Goal: Task Accomplishment & Management: Manage account settings

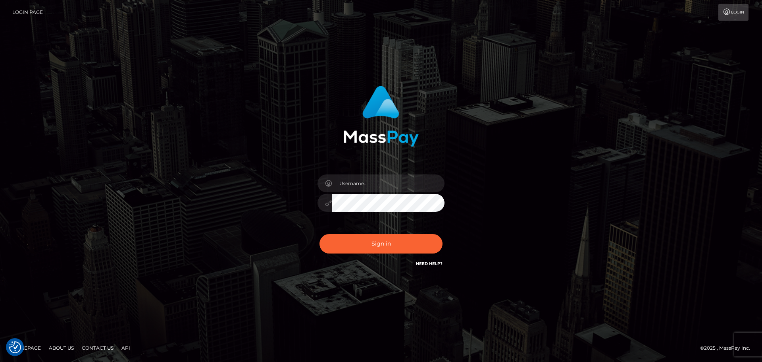
checkbox input "true"
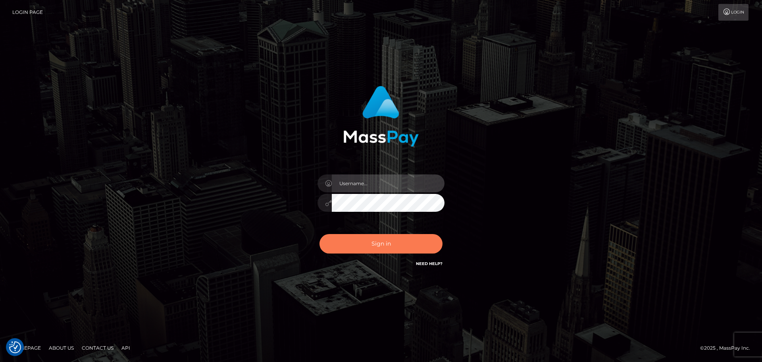
type input "Victor.rollacan"
click at [381, 252] on button "Sign in" at bounding box center [380, 243] width 123 height 19
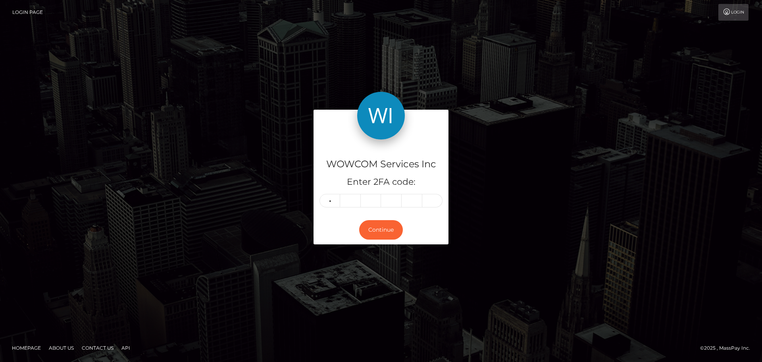
type input "9"
type input "8"
type input "7"
type input "8"
type input "1"
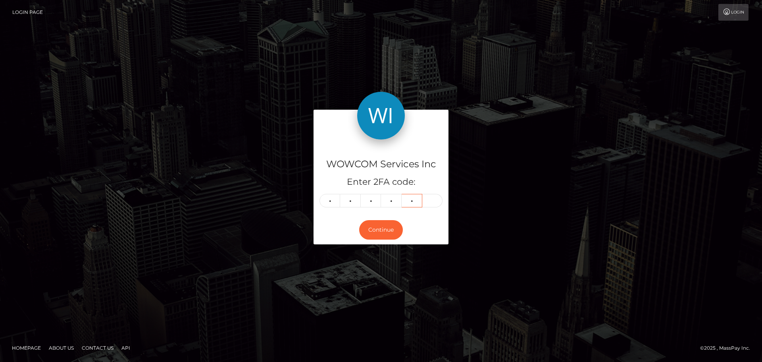
type input "9"
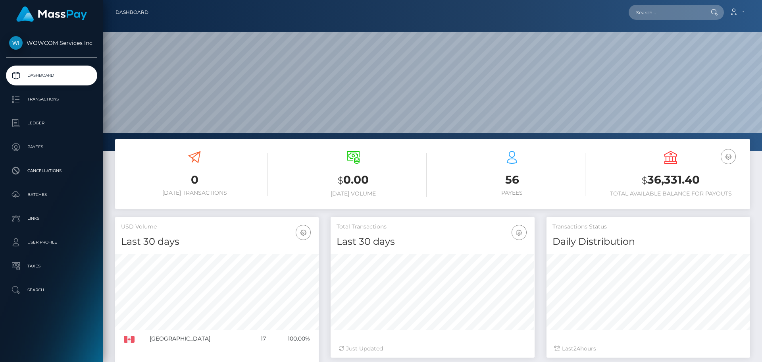
scroll to position [141, 204]
click at [660, 176] on h3 "$ 36,331.40" at bounding box center [670, 180] width 147 height 16
copy h3 "36,331.40"
click at [746, 20] on link "Account" at bounding box center [736, 12] width 23 height 17
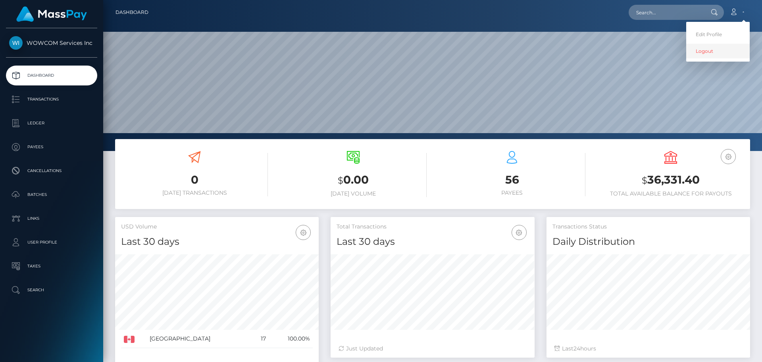
click at [719, 48] on link "Logout" at bounding box center [717, 51] width 63 height 15
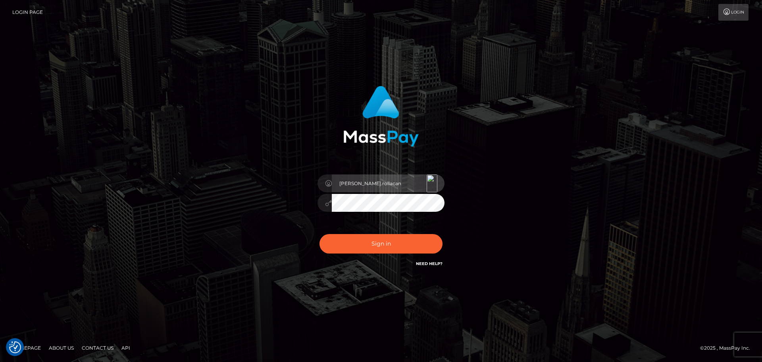
click at [398, 182] on input "Victor.rollacan" at bounding box center [388, 183] width 113 height 18
type input "Victor.wowcan2"
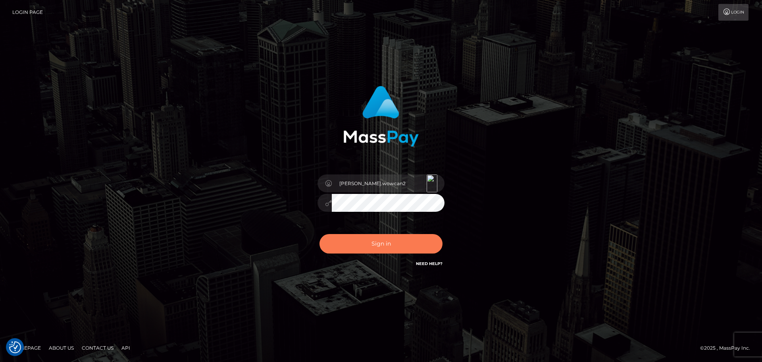
click at [404, 239] on button "Sign in" at bounding box center [380, 243] width 123 height 19
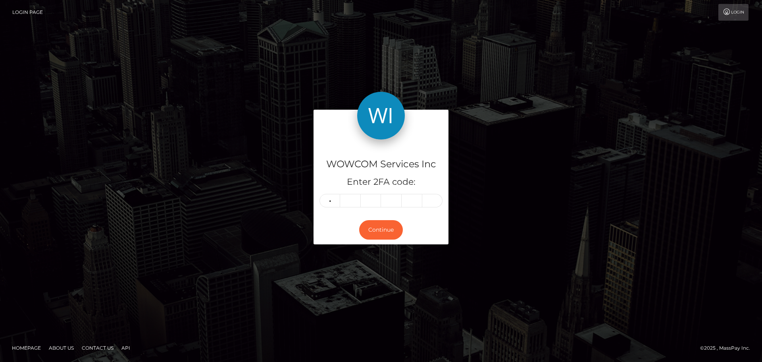
type input "5"
type input "2"
type input "5"
type input "4"
type input "0"
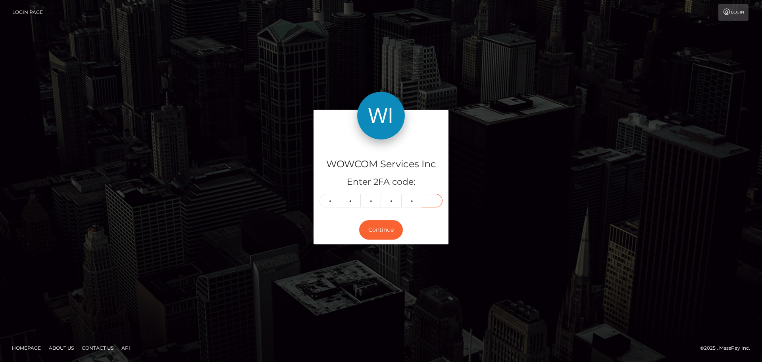
type input "1"
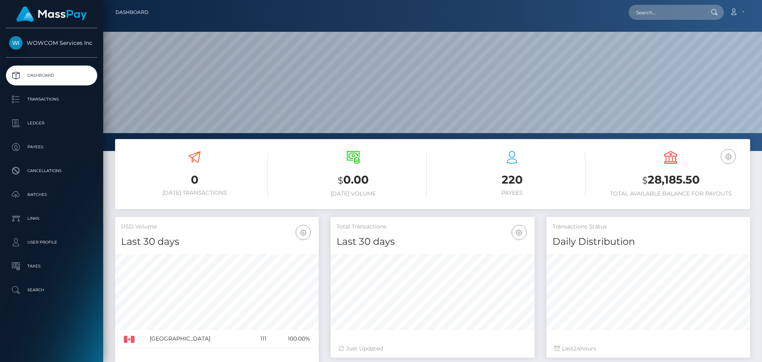
scroll to position [141, 204]
click at [673, 178] on h3 "$ 28,185.50" at bounding box center [670, 180] width 147 height 16
copy h3 "28,185.50"
